Goal: Find specific page/section: Find specific page/section

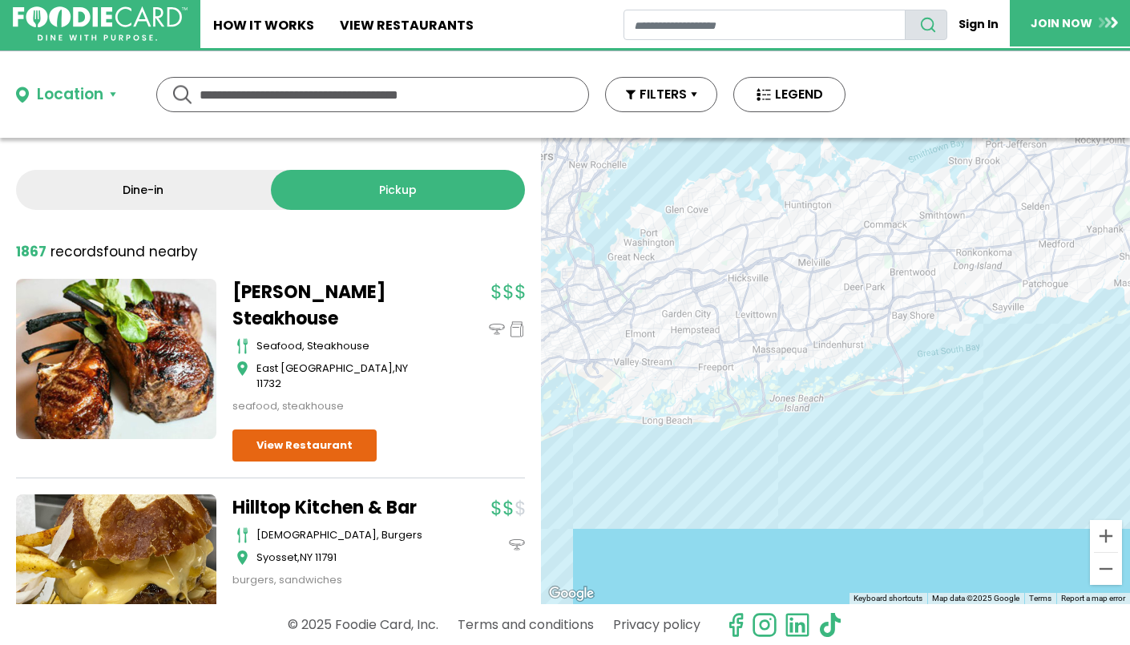
drag, startPoint x: 1018, startPoint y: 357, endPoint x: 851, endPoint y: 409, distance: 174.6
click at [851, 409] on div at bounding box center [835, 371] width 589 height 466
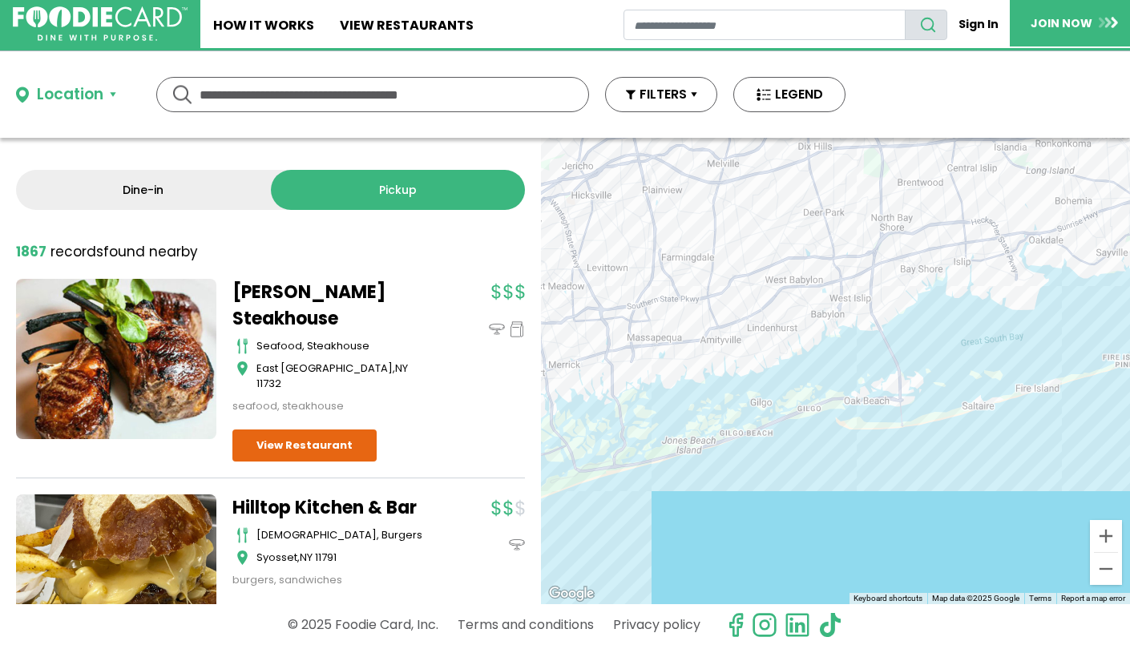
drag, startPoint x: 950, startPoint y: 356, endPoint x: 857, endPoint y: 412, distance: 108.6
click at [857, 412] on div at bounding box center [835, 371] width 589 height 466
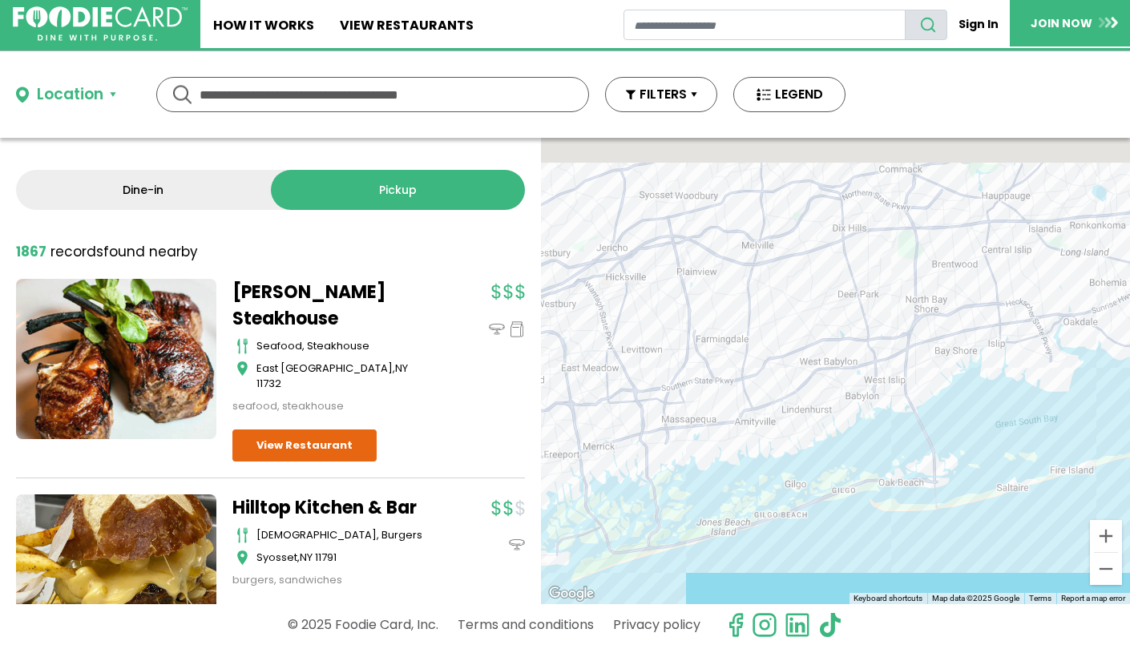
drag, startPoint x: 701, startPoint y: 406, endPoint x: 777, endPoint y: 575, distance: 184.4
click at [777, 575] on div at bounding box center [835, 371] width 589 height 466
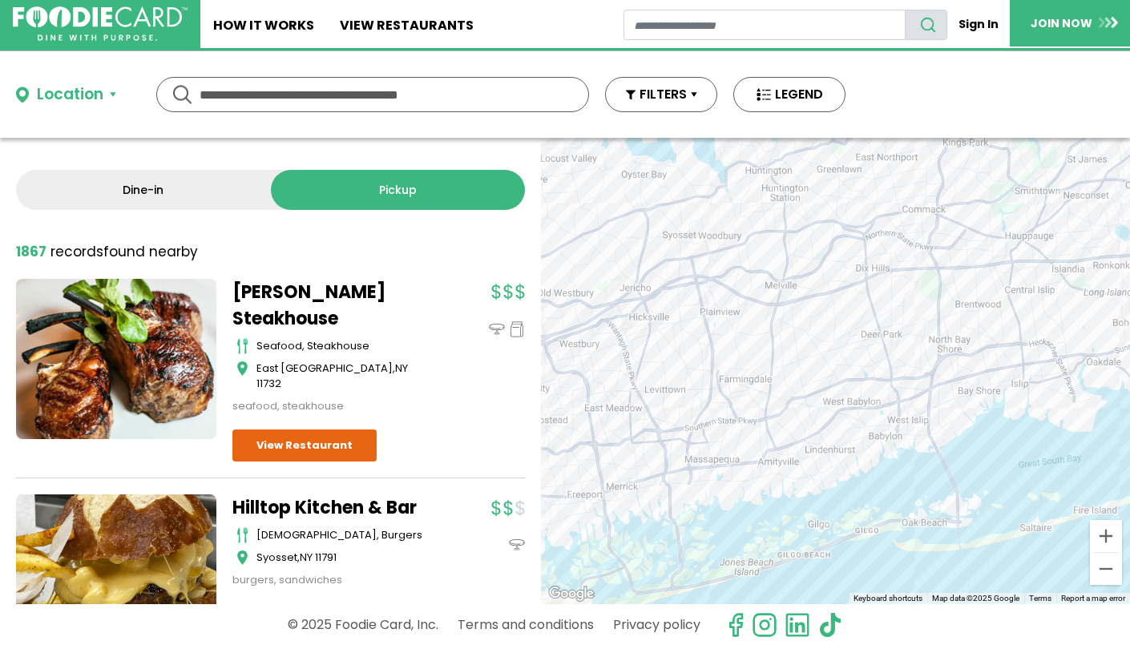
drag, startPoint x: 773, startPoint y: 563, endPoint x: 761, endPoint y: 494, distance: 70.0
click at [761, 494] on div at bounding box center [835, 371] width 589 height 466
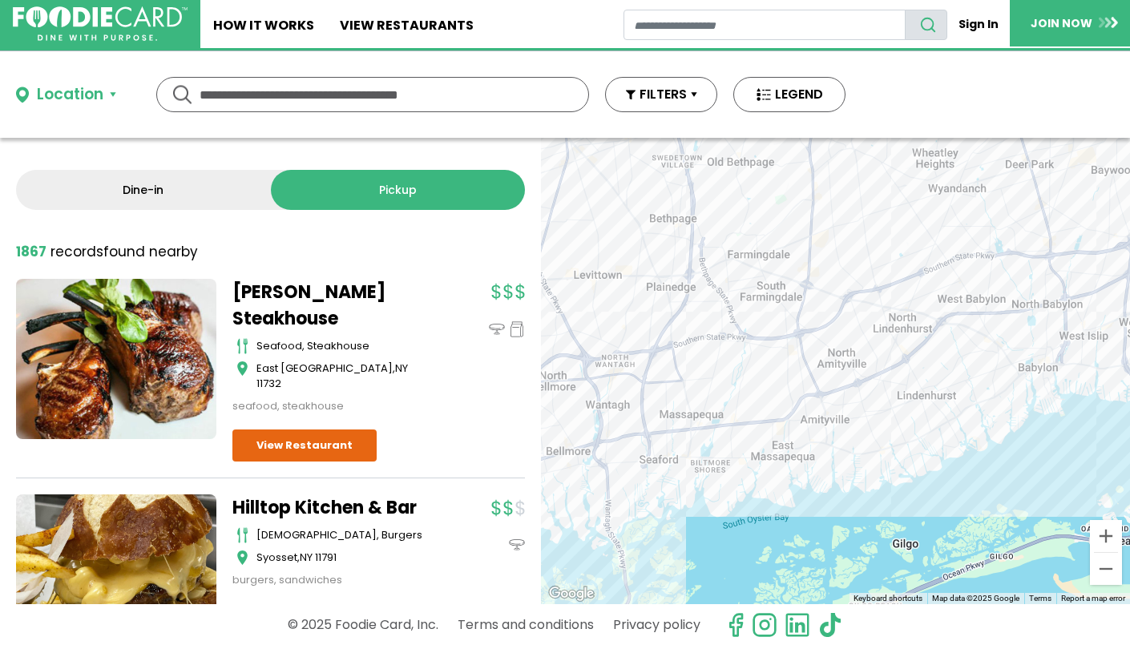
drag, startPoint x: 959, startPoint y: 356, endPoint x: 874, endPoint y: 421, distance: 106.3
click at [874, 421] on div at bounding box center [835, 371] width 589 height 466
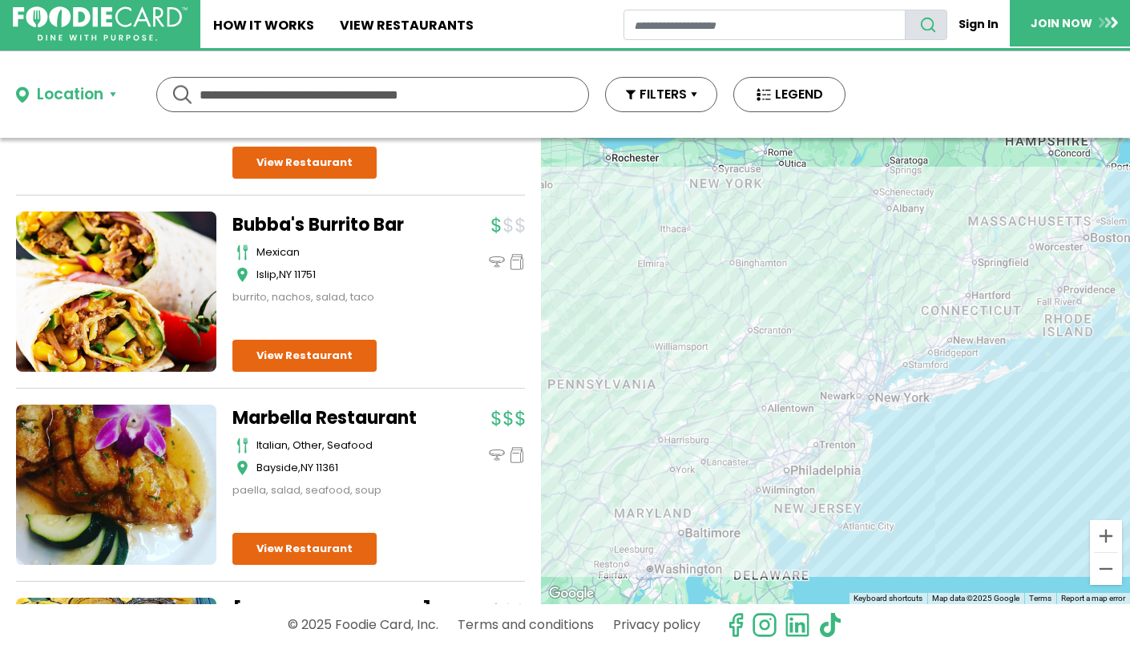
scroll to position [4222, 0]
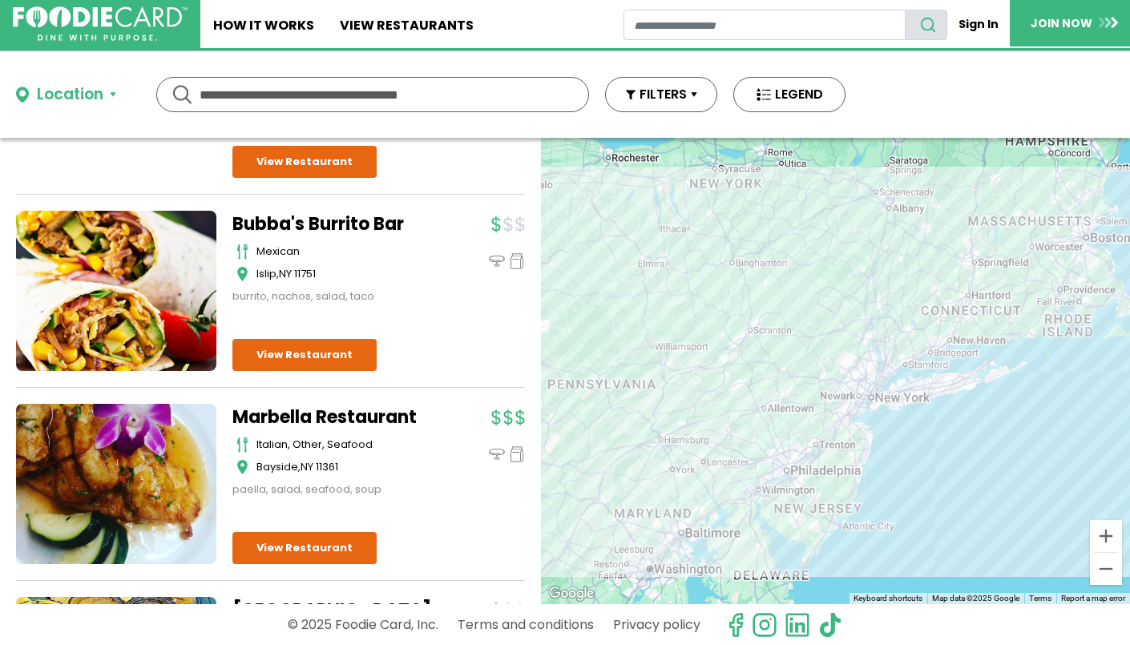
click at [319, 97] on input "text" at bounding box center [373, 95] width 346 height 34
click at [650, 96] on button "FILTERS" at bounding box center [661, 94] width 112 height 35
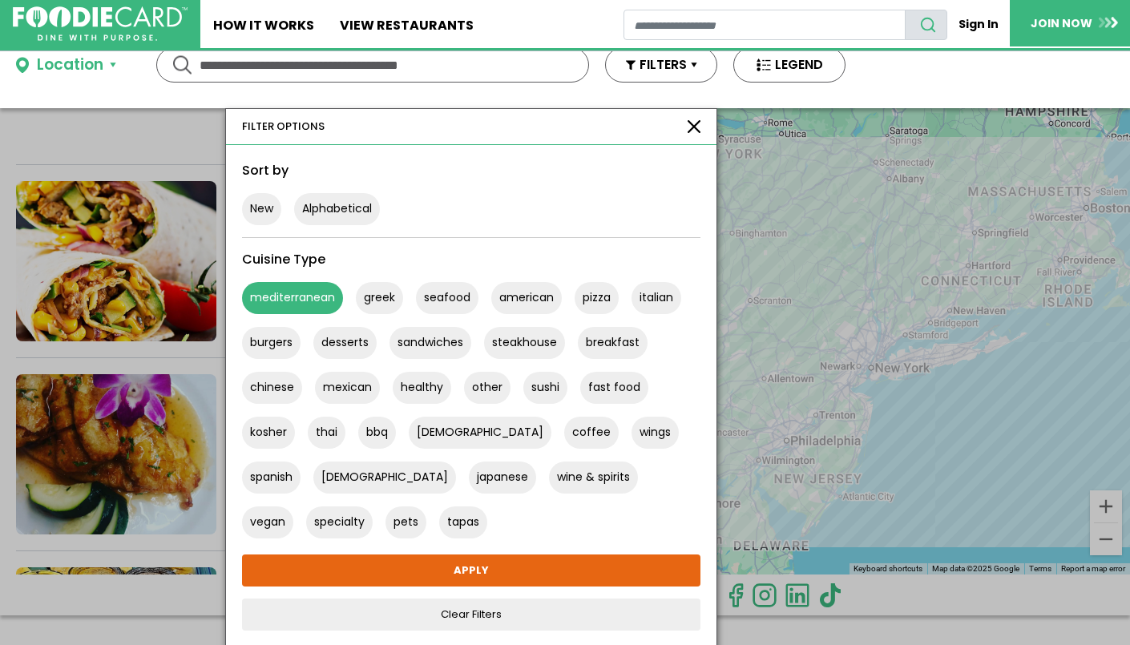
scroll to position [0, 0]
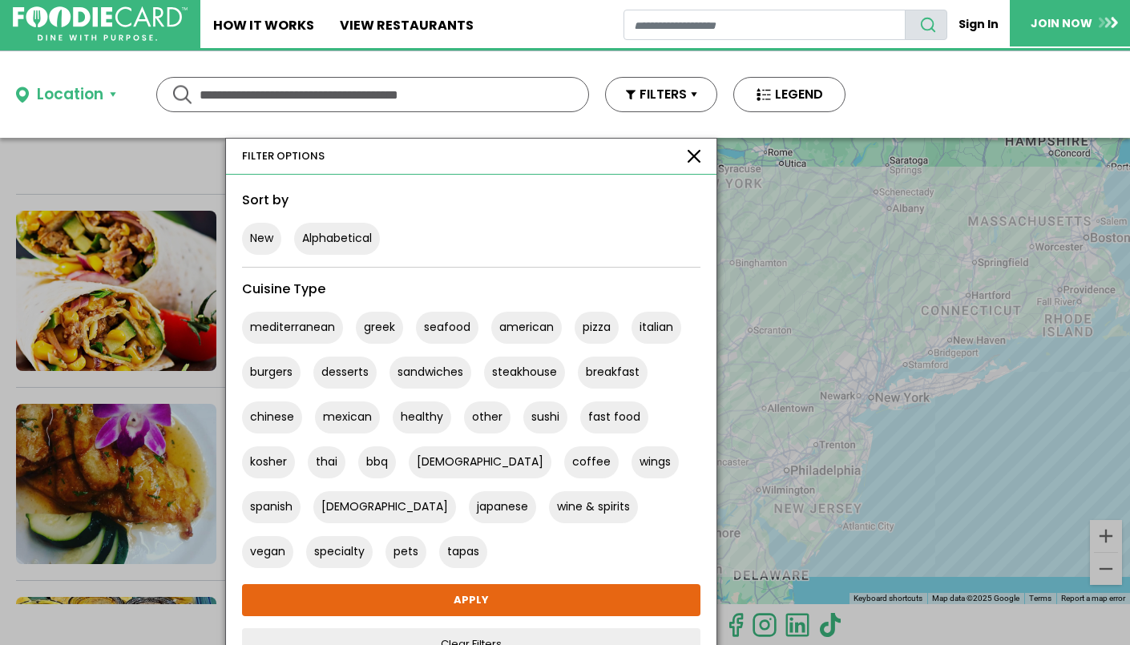
click at [691, 150] on button "button" at bounding box center [694, 156] width 13 height 13
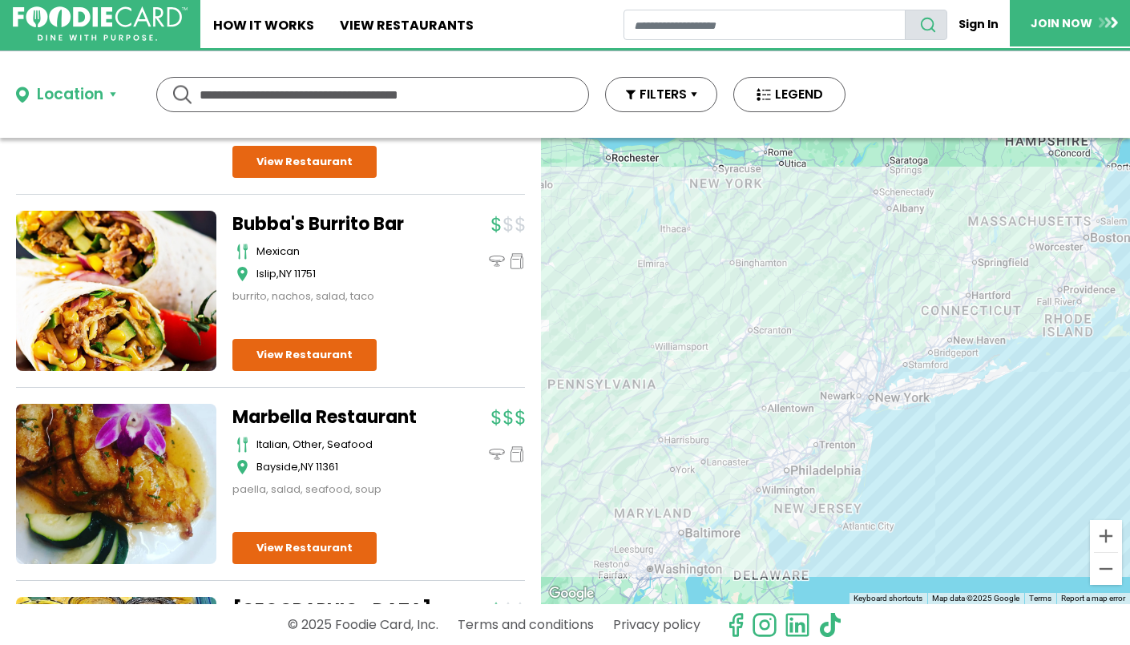
click at [98, 95] on div "Location" at bounding box center [70, 94] width 67 height 23
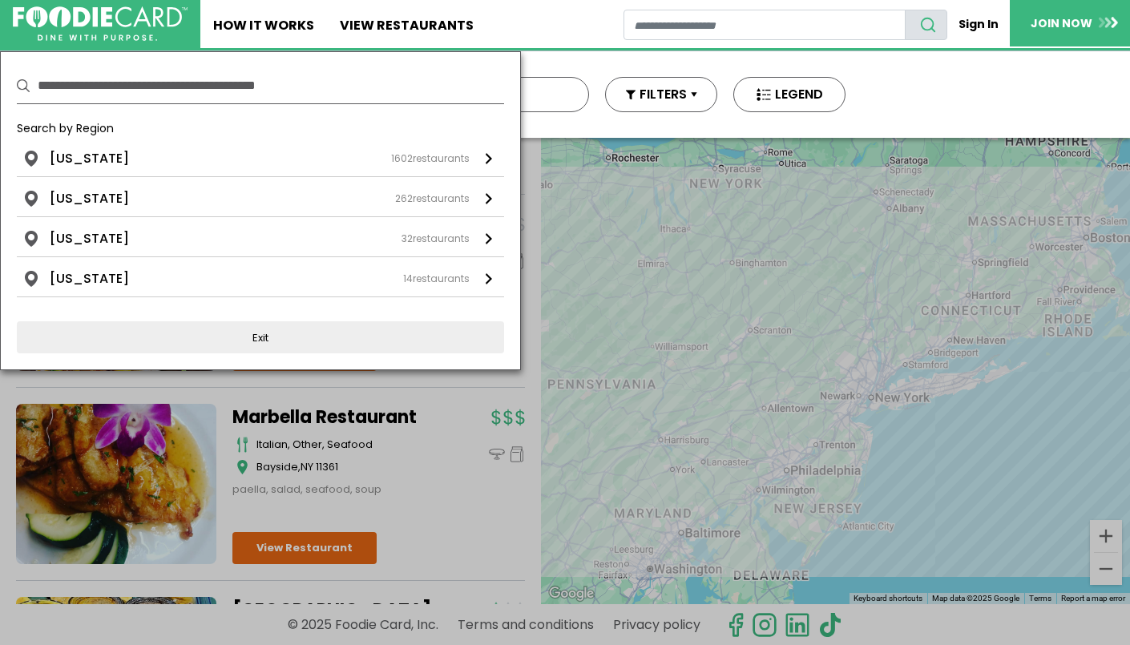
click at [184, 83] on input "text" at bounding box center [271, 85] width 466 height 35
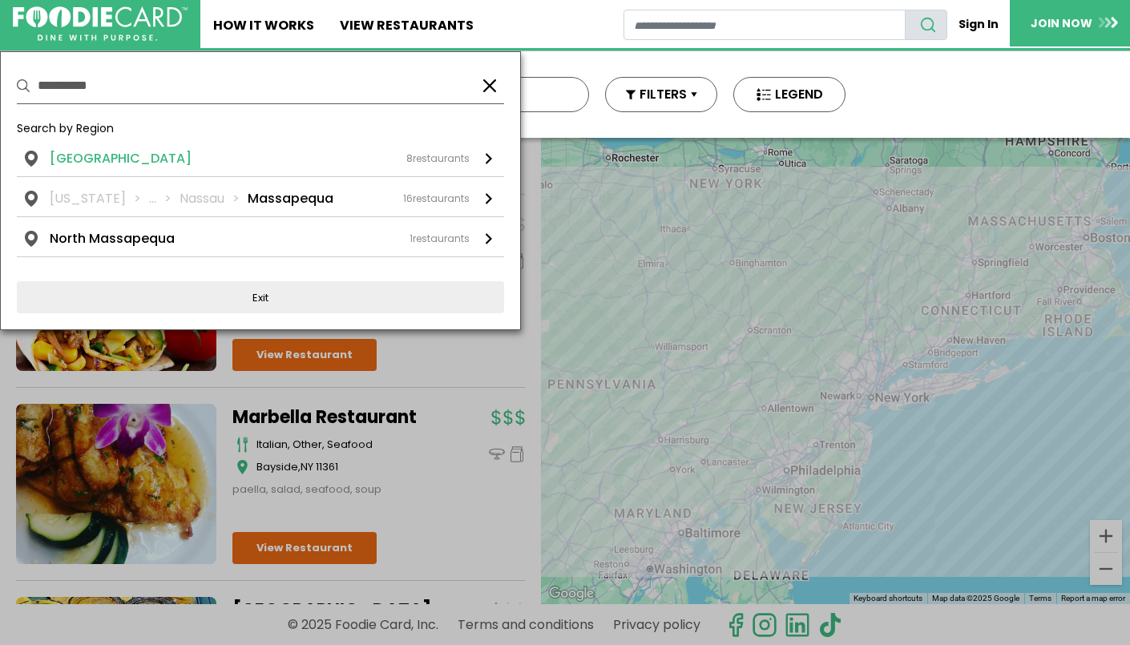
click at [228, 155] on div "[GEOGRAPHIC_DATA] 8 restaurants" at bounding box center [260, 158] width 420 height 19
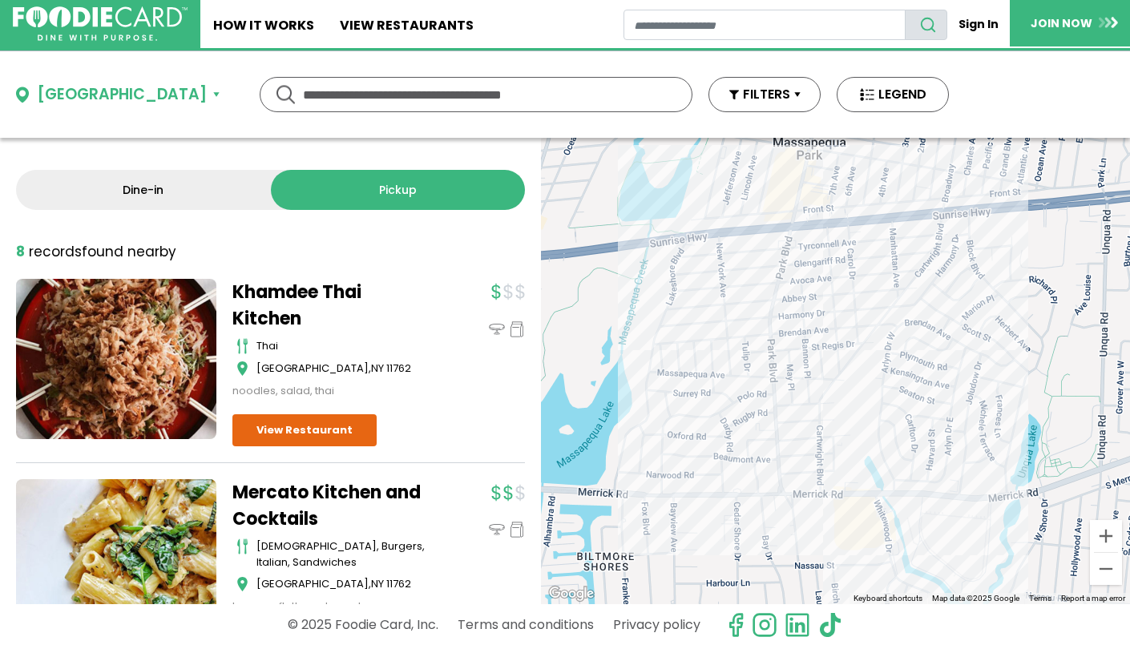
click at [183, 94] on button "[GEOGRAPHIC_DATA]" at bounding box center [118, 94] width 204 height 23
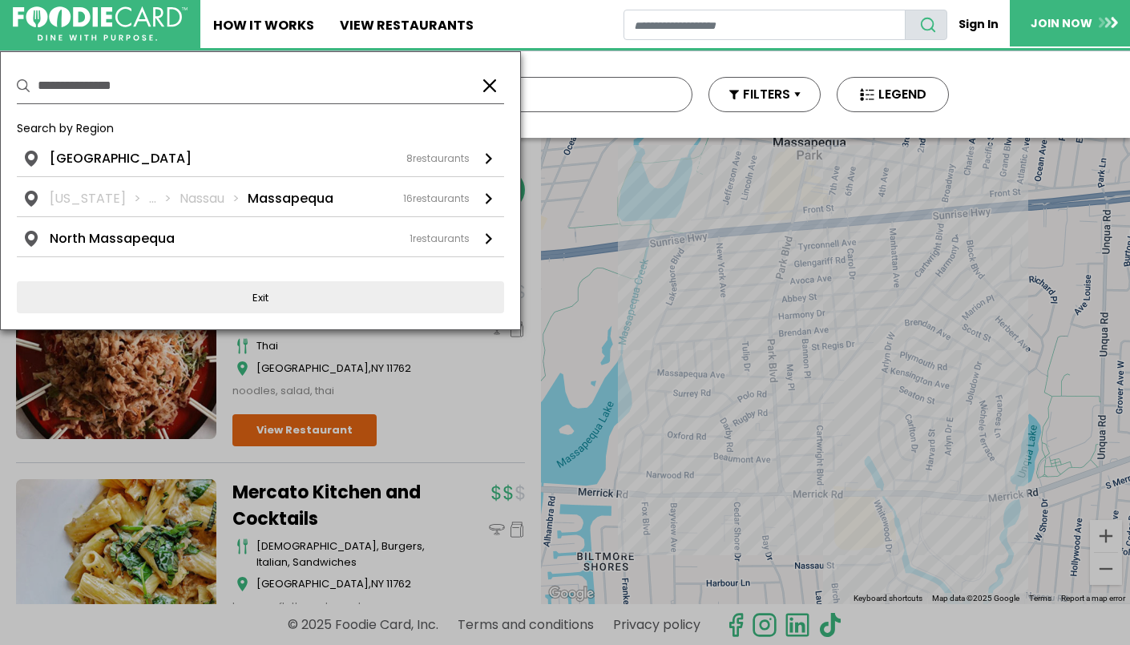
click at [192, 83] on input "**********" at bounding box center [253, 85] width 430 height 35
type input "*"
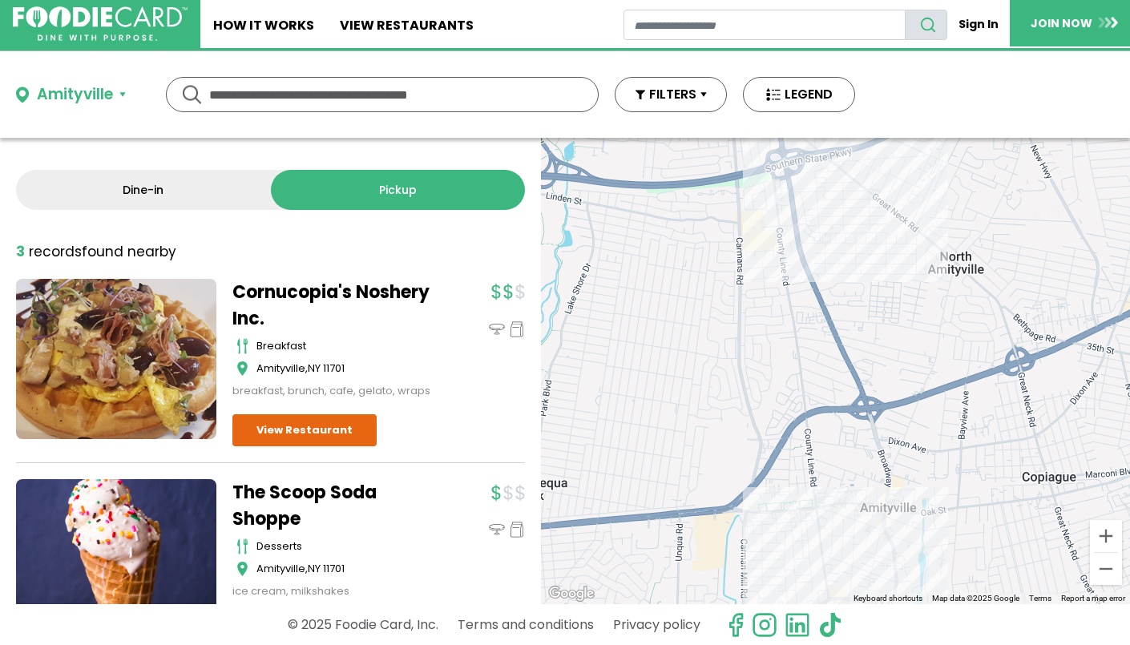
click at [111, 96] on div "Amityville" at bounding box center [75, 94] width 76 height 23
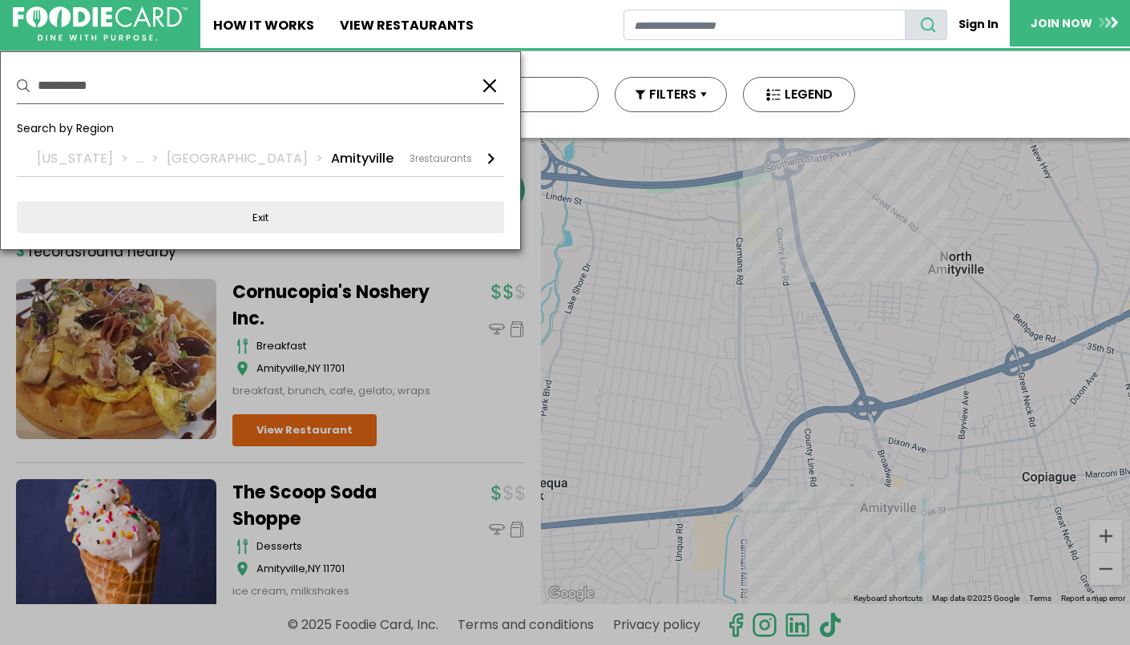
click at [162, 90] on input "**********" at bounding box center [253, 85] width 430 height 35
type input "*"
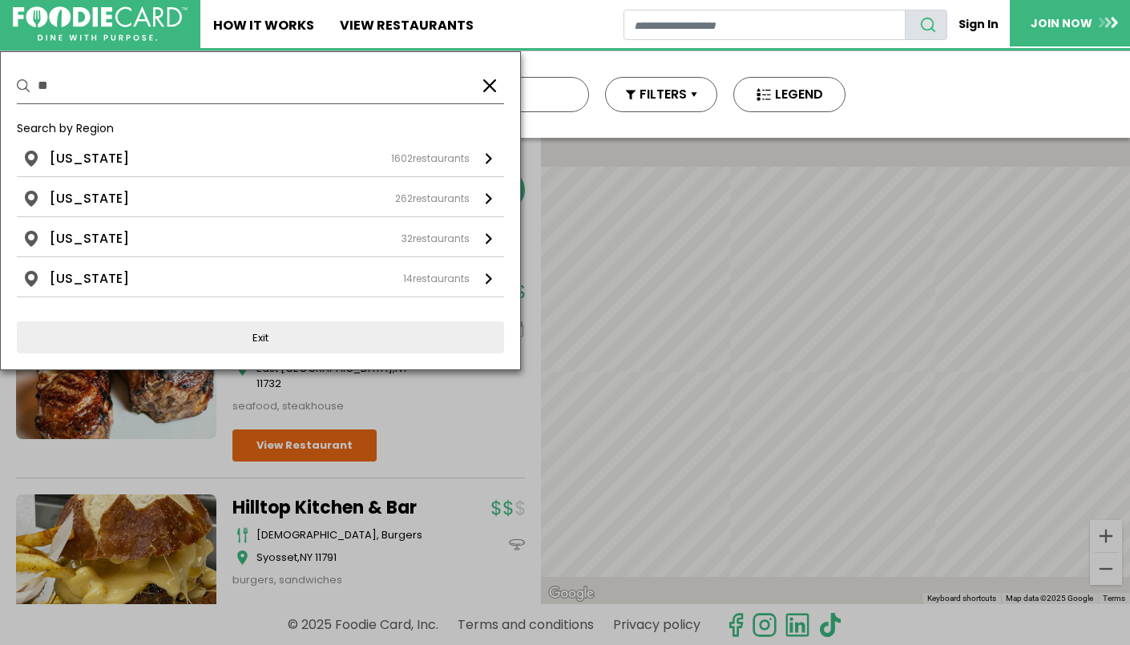
type input "*"
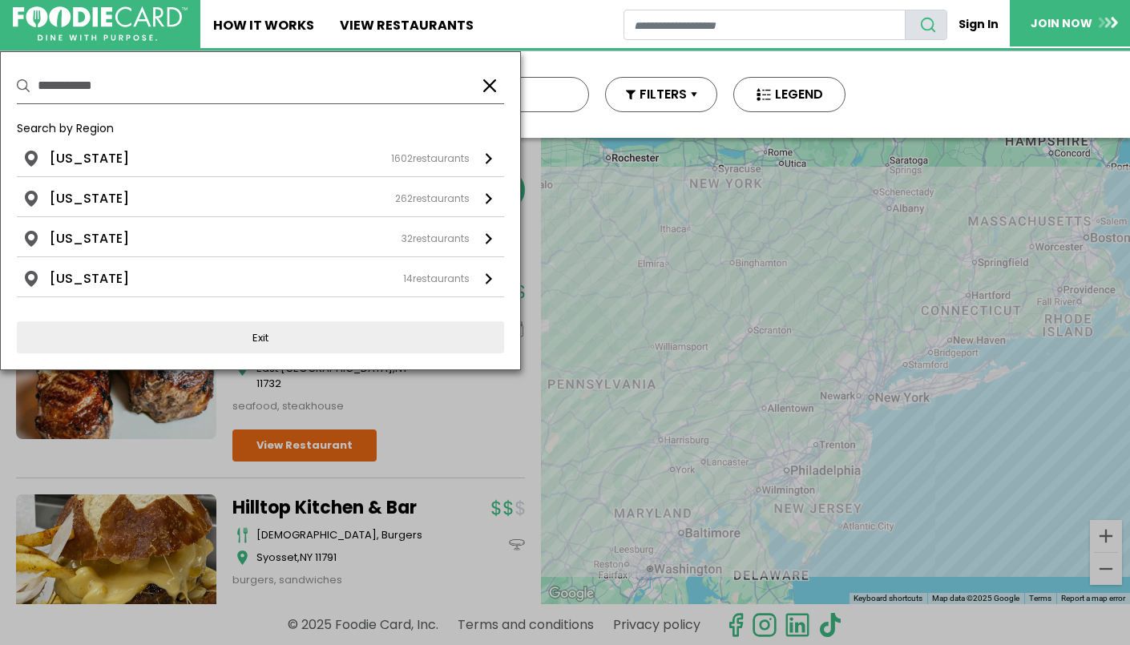
type input "**********"
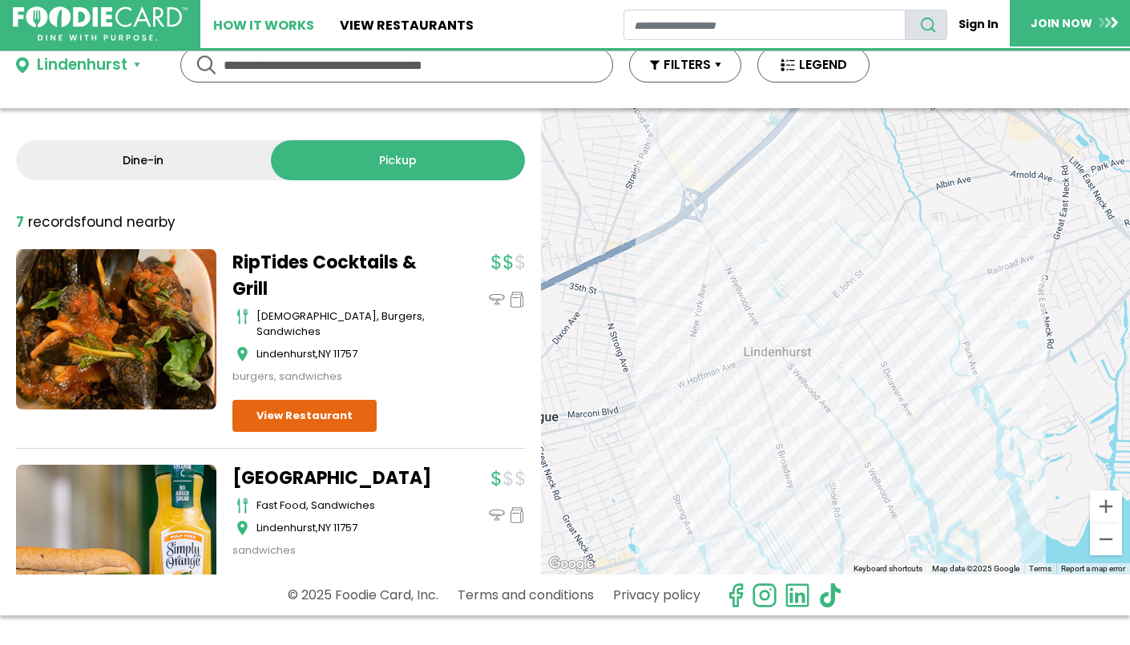
click at [305, 32] on link "How It Works" at bounding box center [263, 24] width 127 height 48
